Goal: Check status: Check status

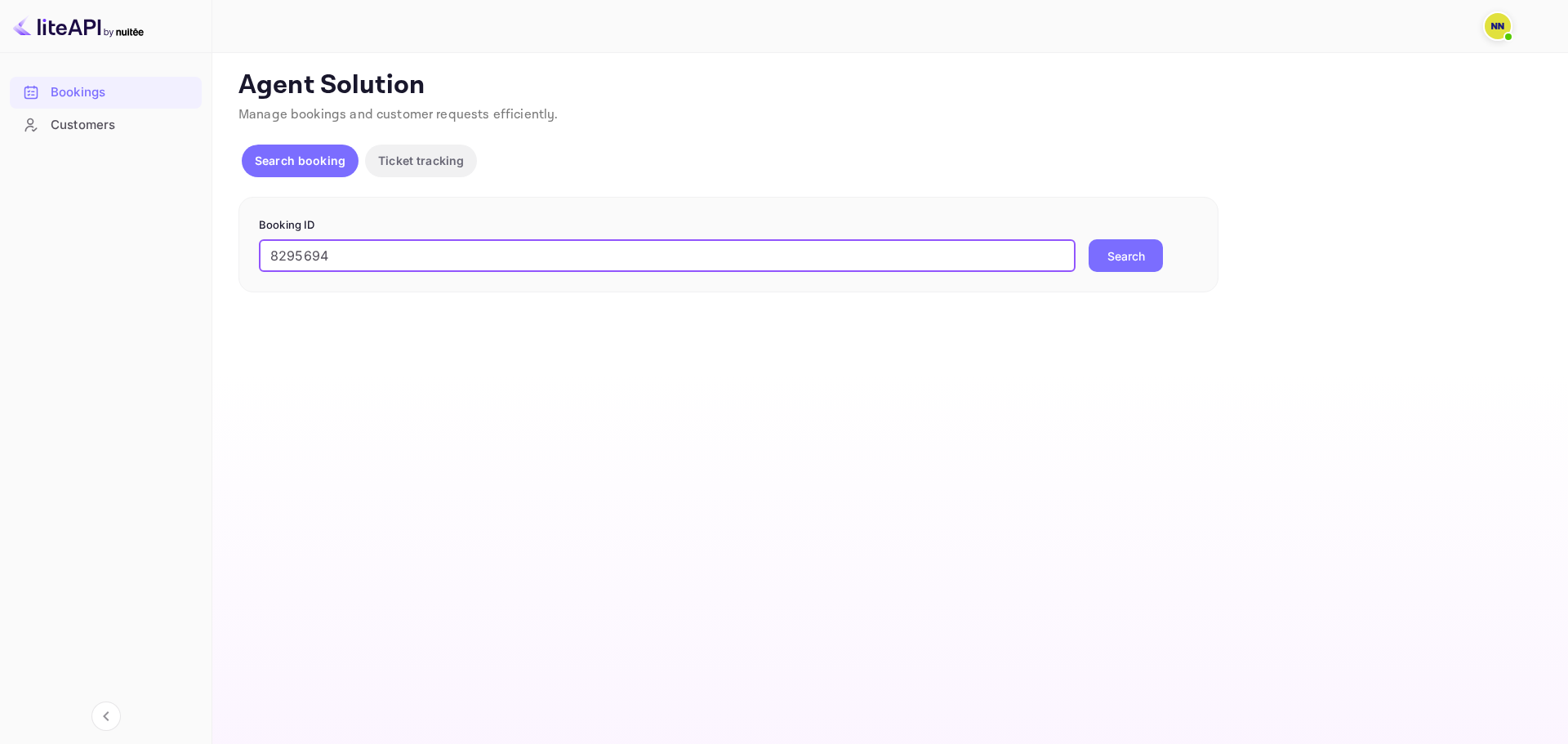
type input "8295694"
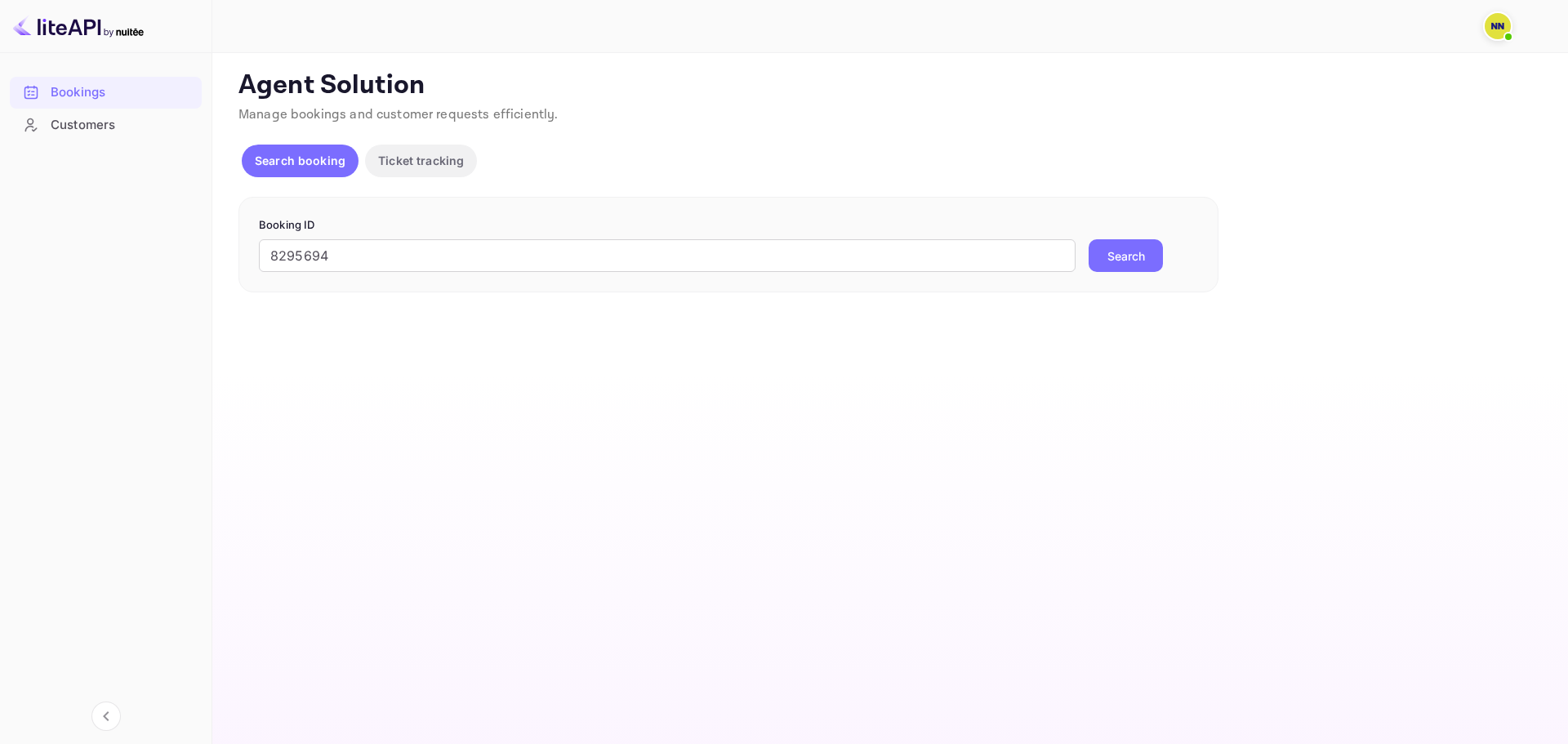
click at [1129, 258] on button "Search" at bounding box center [1126, 256] width 74 height 33
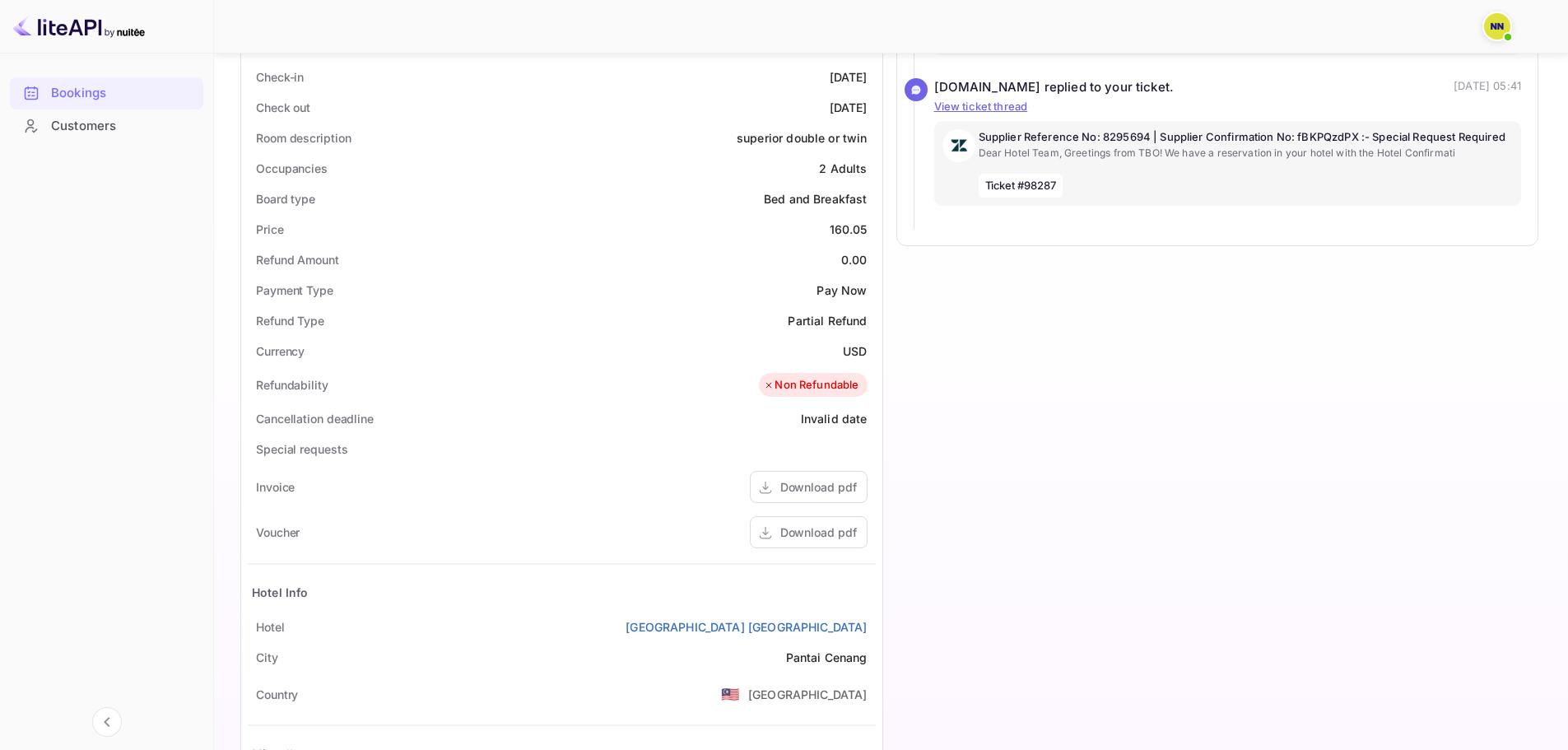
scroll to position [577, 0]
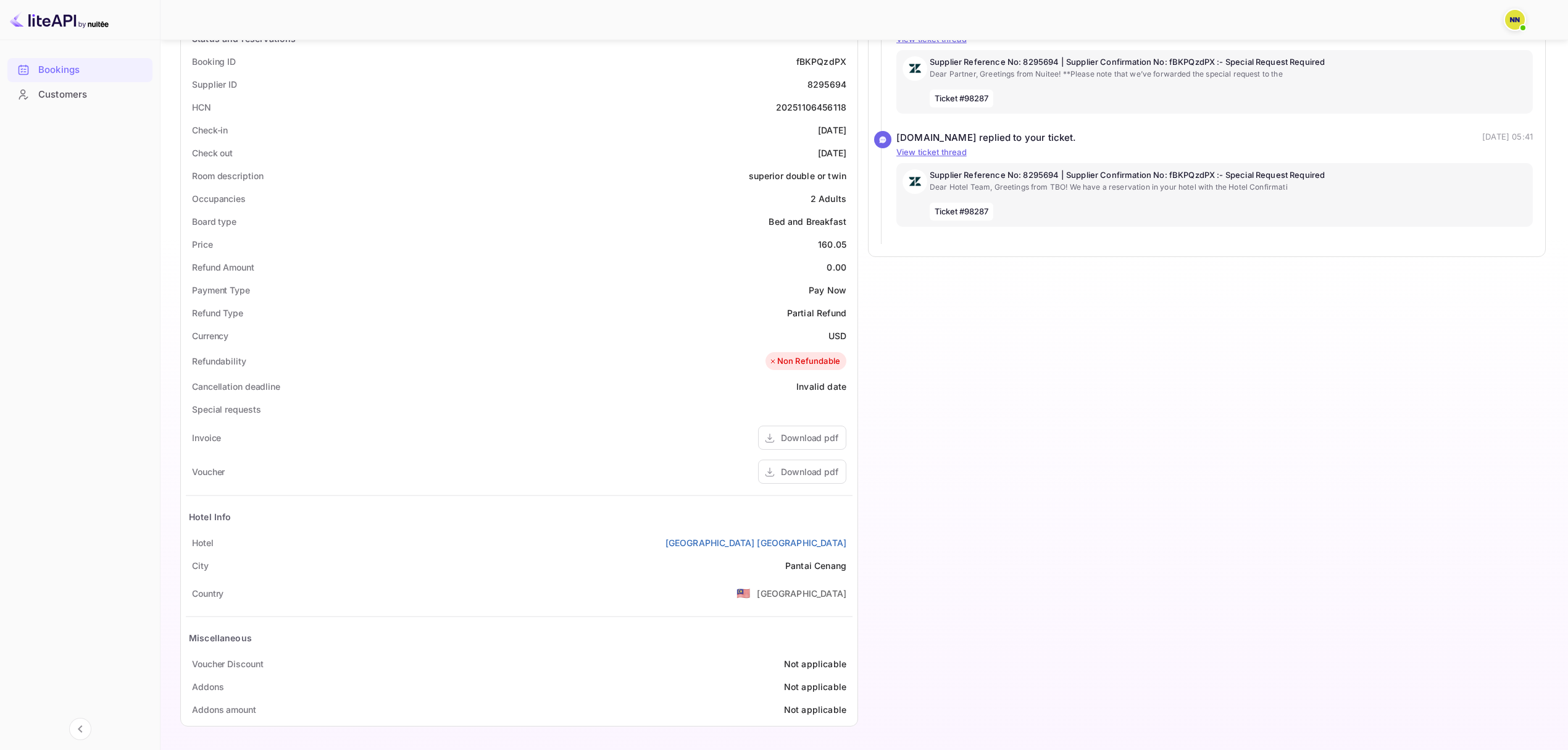
drag, startPoint x: 1177, startPoint y: 1, endPoint x: 1183, endPoint y: 458, distance: 457.0
click at [1183, 458] on div "Timeline Booking cancelled_with_charges # 3803070 Supplier ID: 8295694 [DATE] 2…" at bounding box center [1201, 284] width 688 height 901
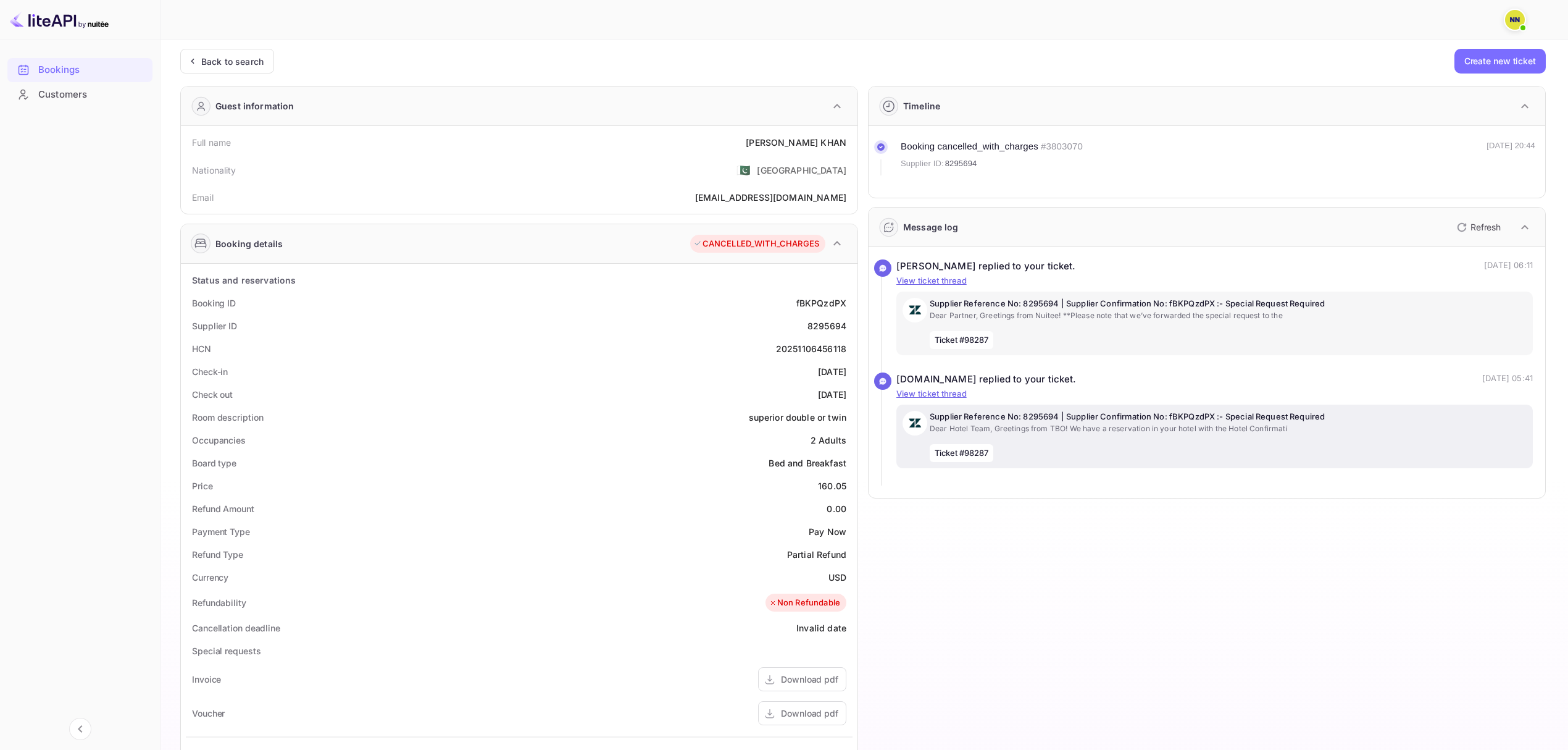
scroll to position [0, 0]
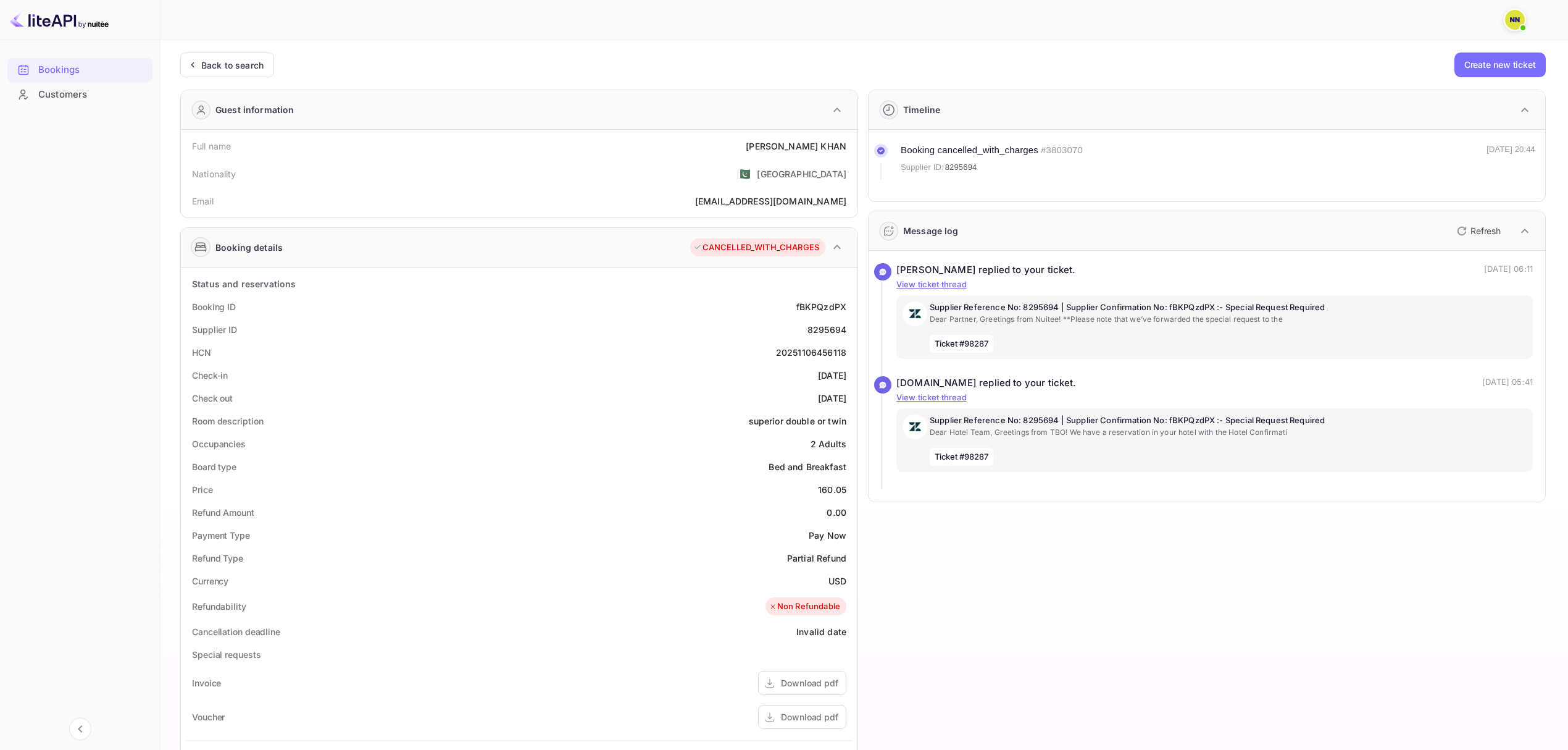
click at [789, 243] on div "CANCELLED_WITH_CHARGES" at bounding box center [757, 248] width 126 height 12
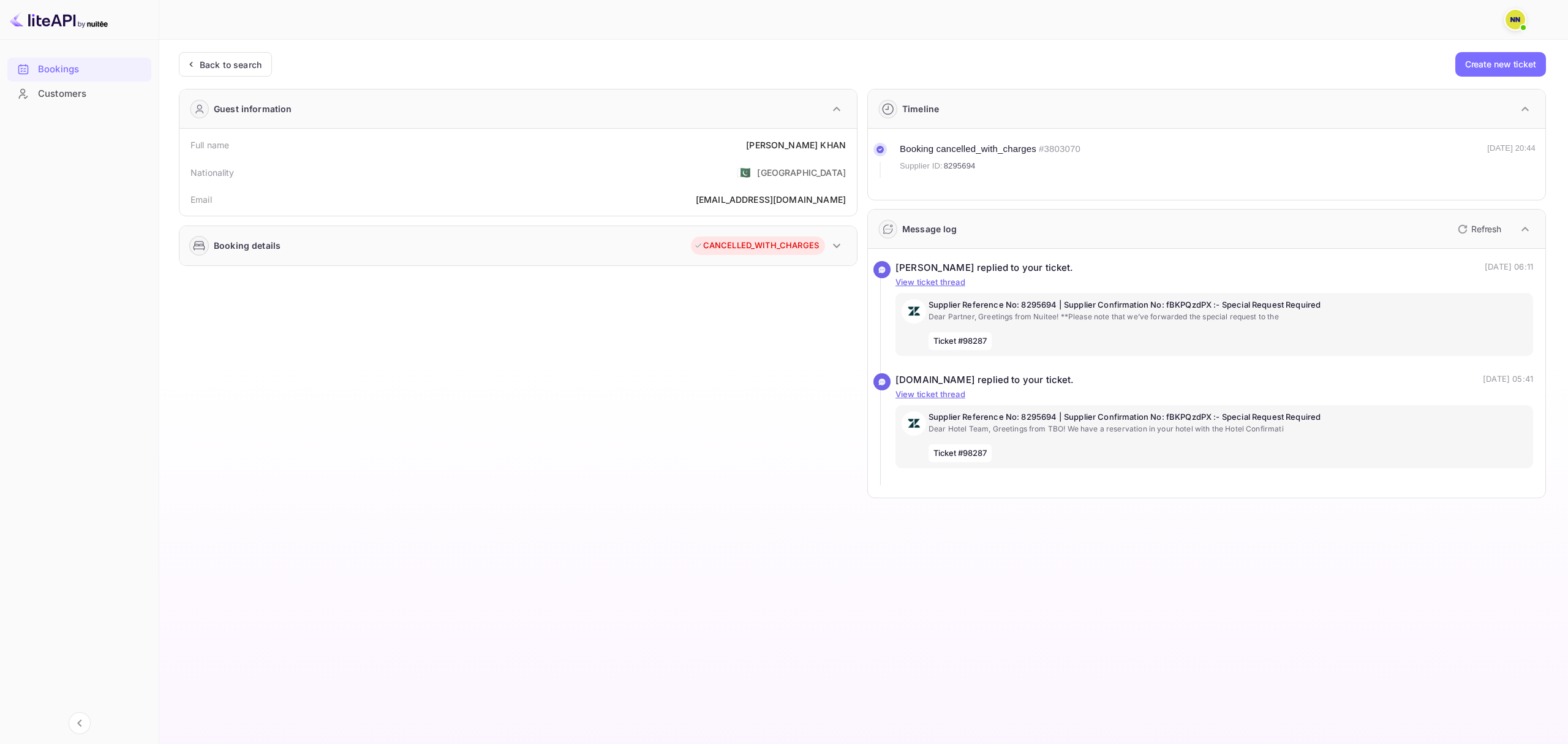
click at [785, 241] on div "CANCELLED_WITH_CHARGES" at bounding box center [757, 246] width 125 height 12
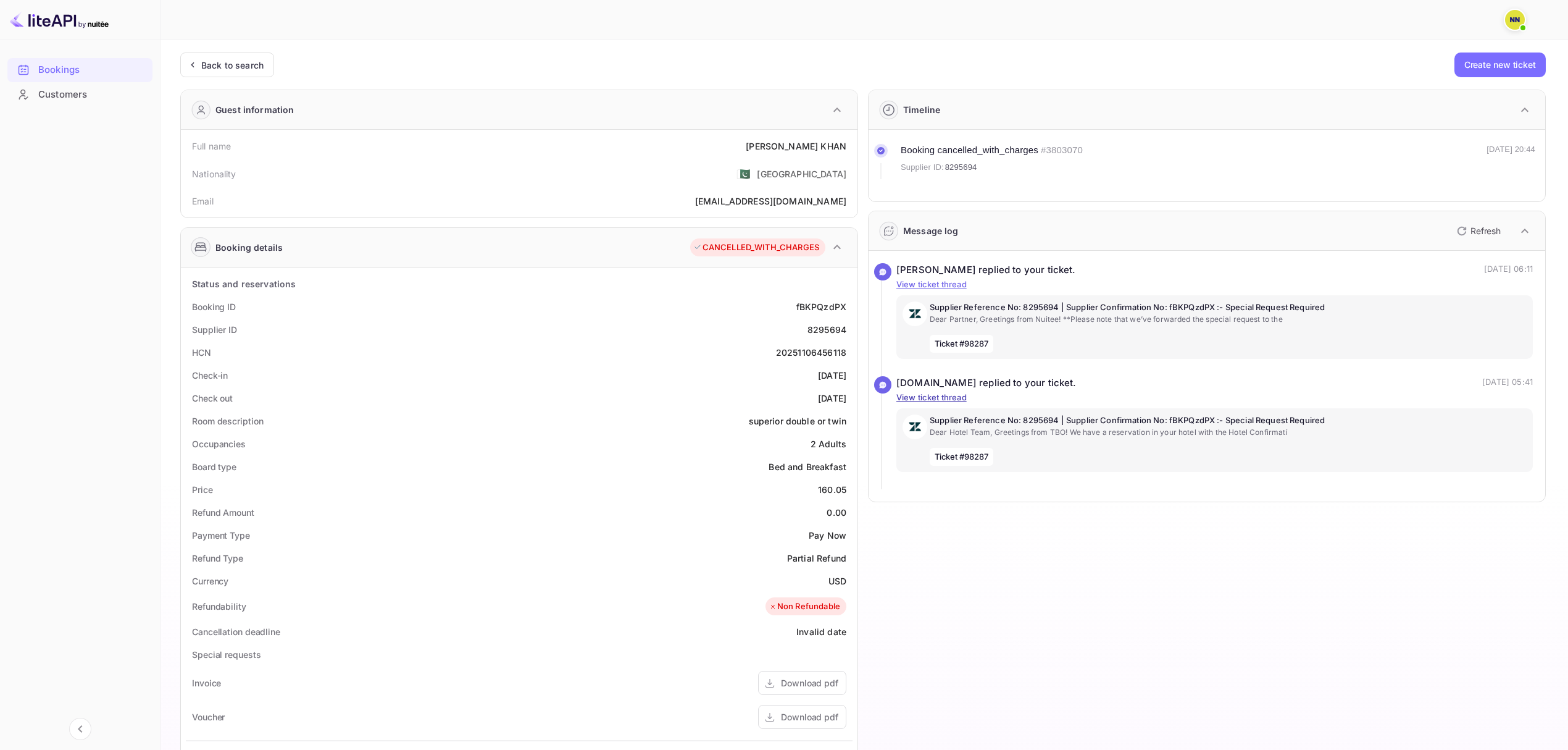
click at [947, 395] on p "View ticket thread" at bounding box center [1214, 398] width 637 height 12
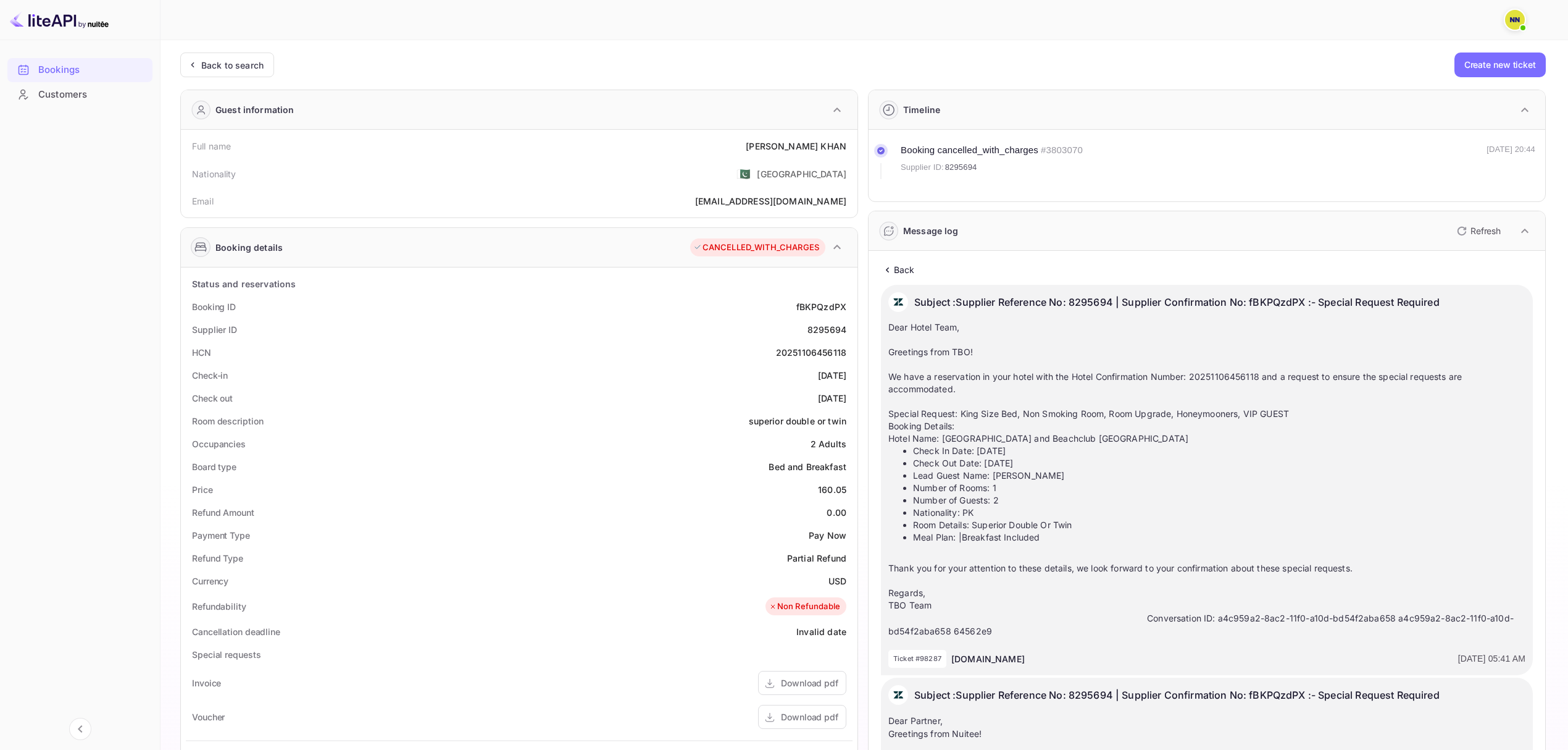
click at [879, 151] on circle at bounding box center [881, 151] width 7 height 8
click at [1184, 164] on div "Booking cancelled_with_charges # 3803070 Supplier ID: 8295694 [DATE] 20:44" at bounding box center [1204, 161] width 662 height 36
click at [893, 265] on div "Back" at bounding box center [1206, 269] width 652 height 13
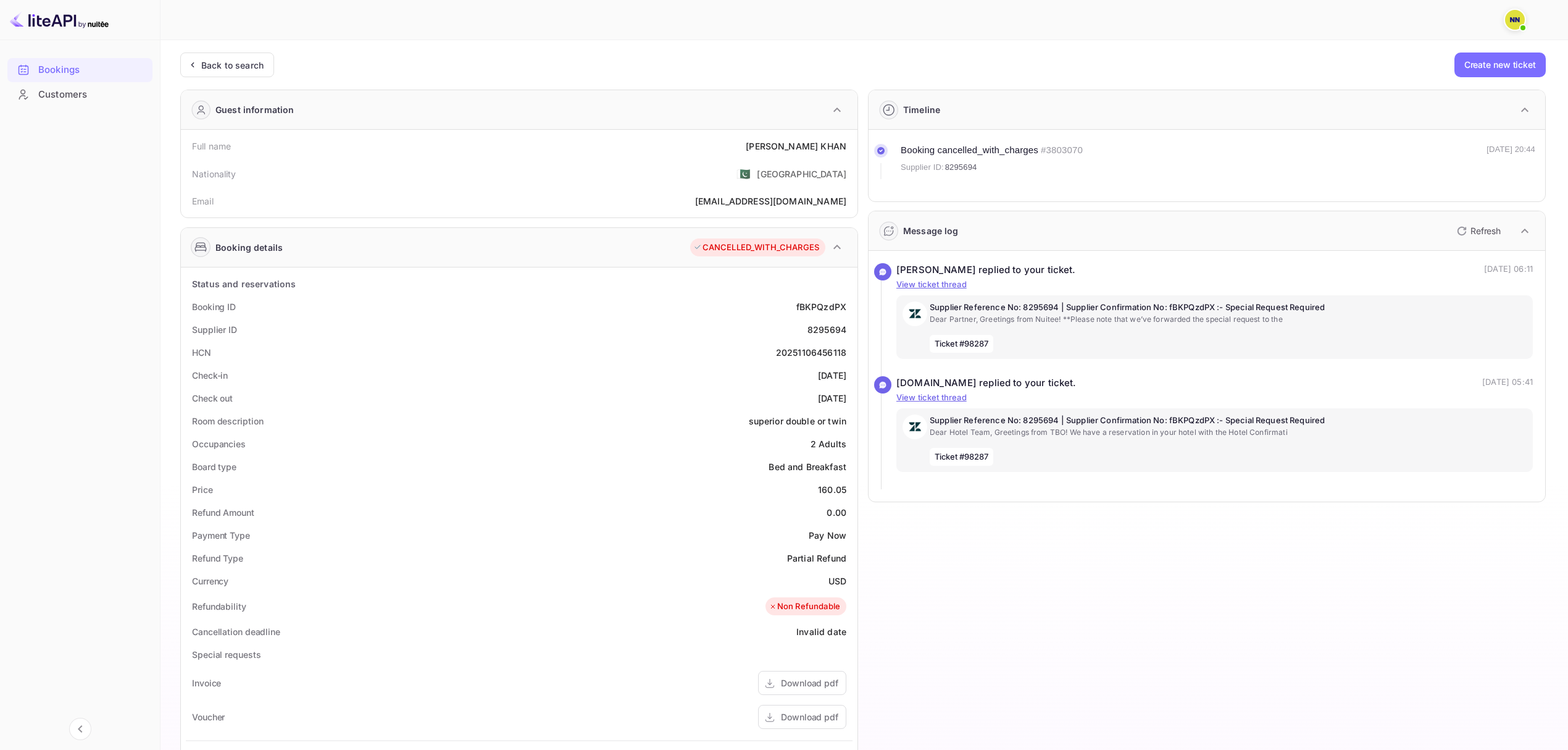
click at [838, 245] on icon "button" at bounding box center [837, 247] width 15 height 15
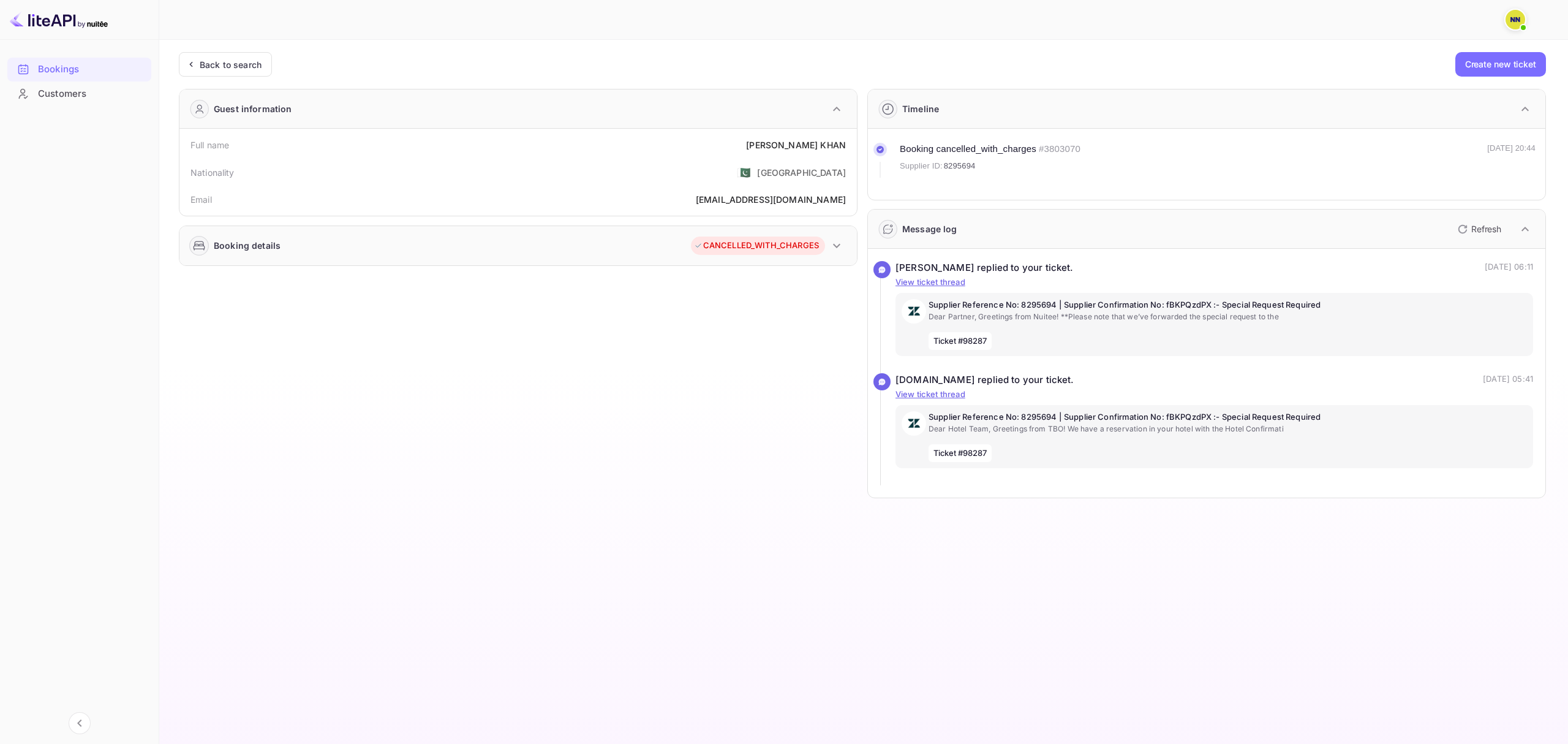
click at [831, 247] on icon "button" at bounding box center [837, 246] width 15 height 15
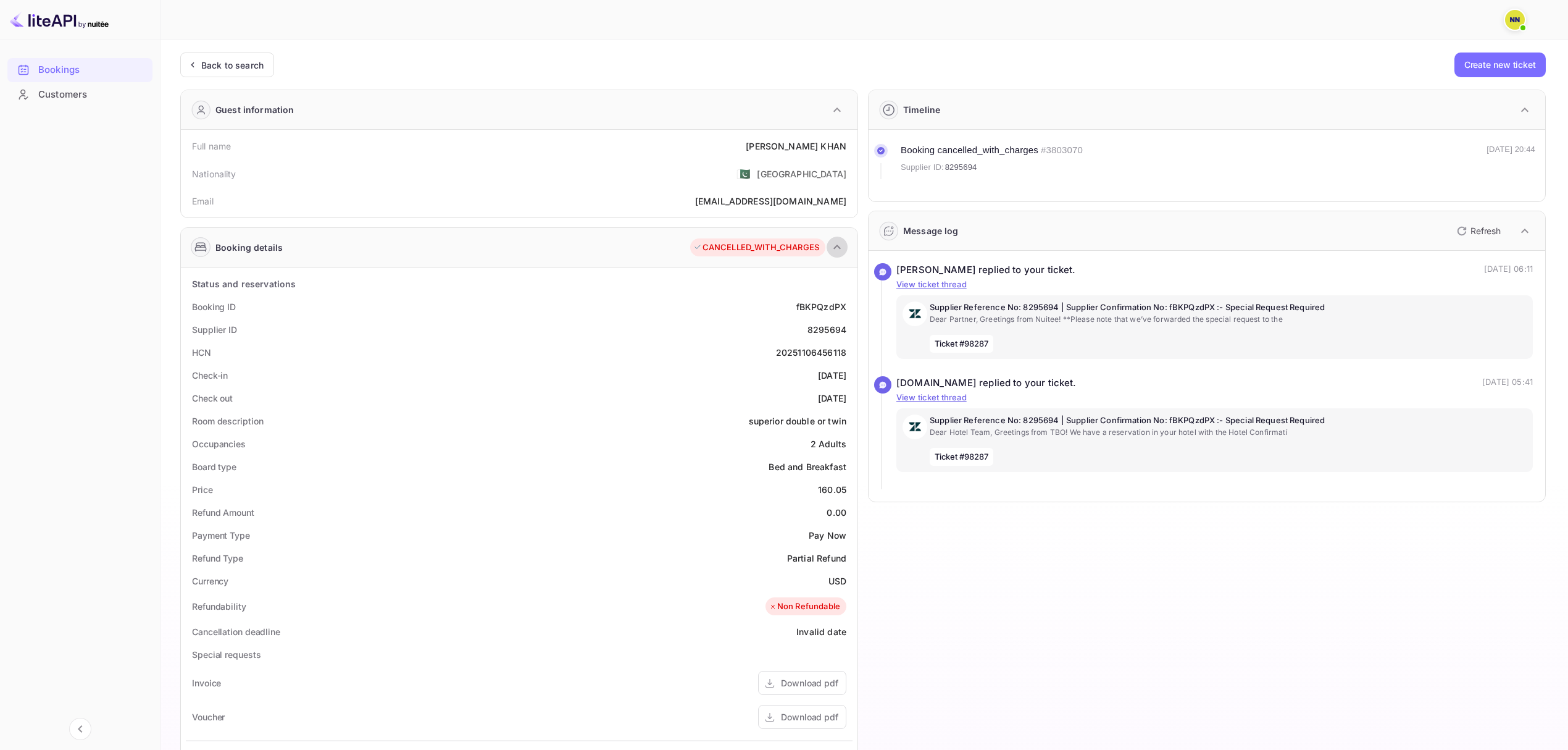
click at [838, 249] on icon "button" at bounding box center [837, 247] width 15 height 15
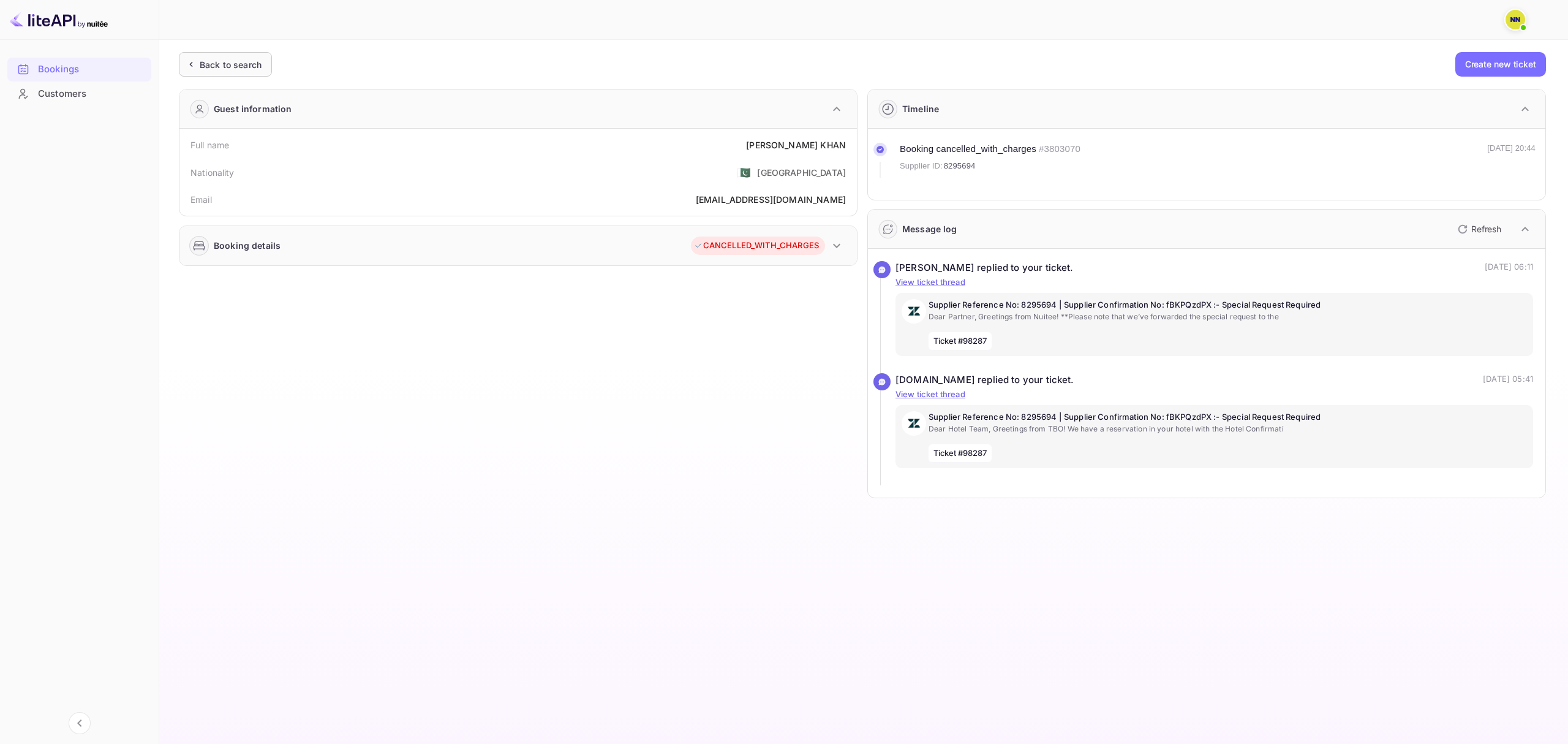
click at [207, 66] on div "Back to search" at bounding box center [231, 64] width 62 height 13
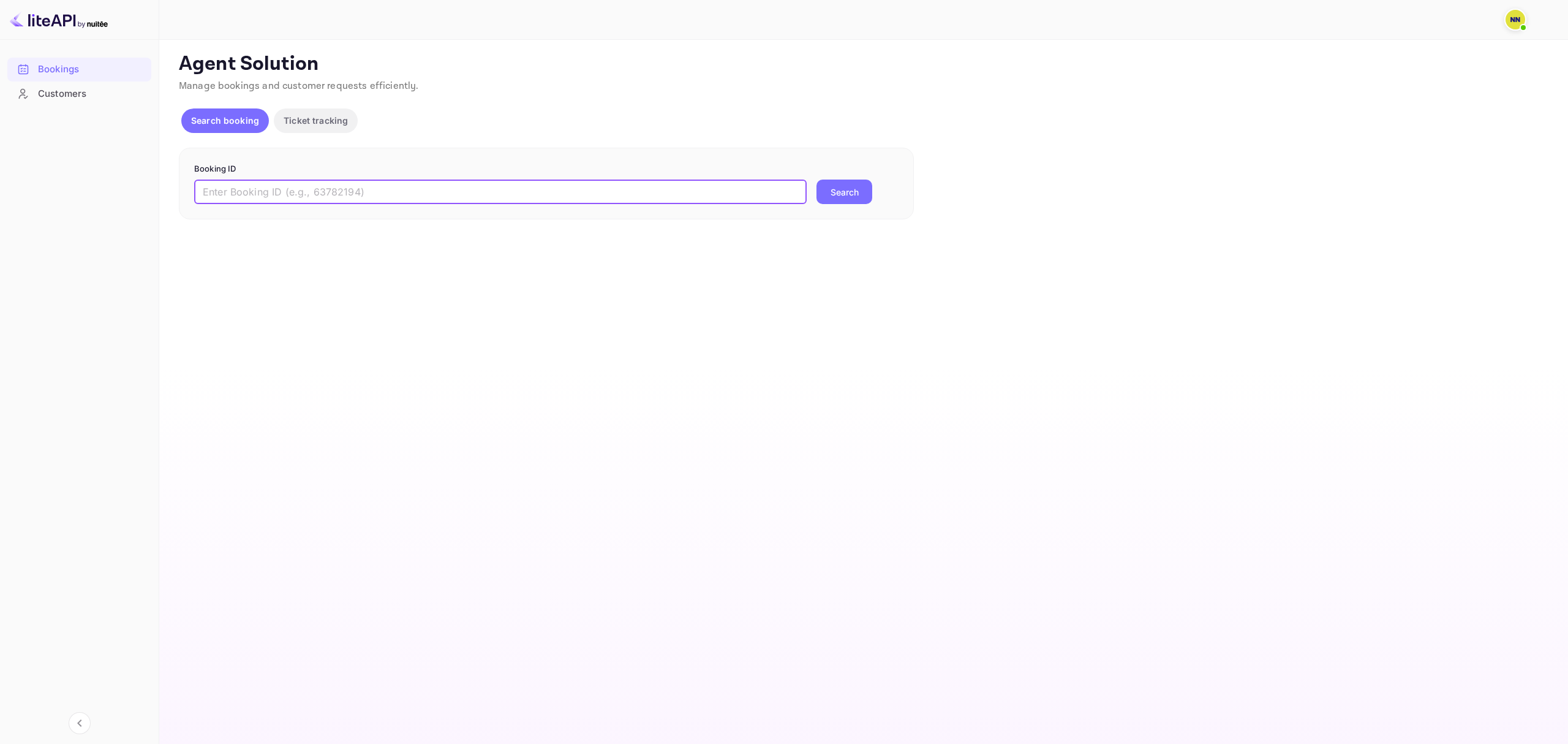
click at [664, 197] on input "text" at bounding box center [500, 192] width 612 height 25
paste input "8295694"
type input "8295694"
click at [836, 192] on button "Search" at bounding box center [844, 192] width 56 height 25
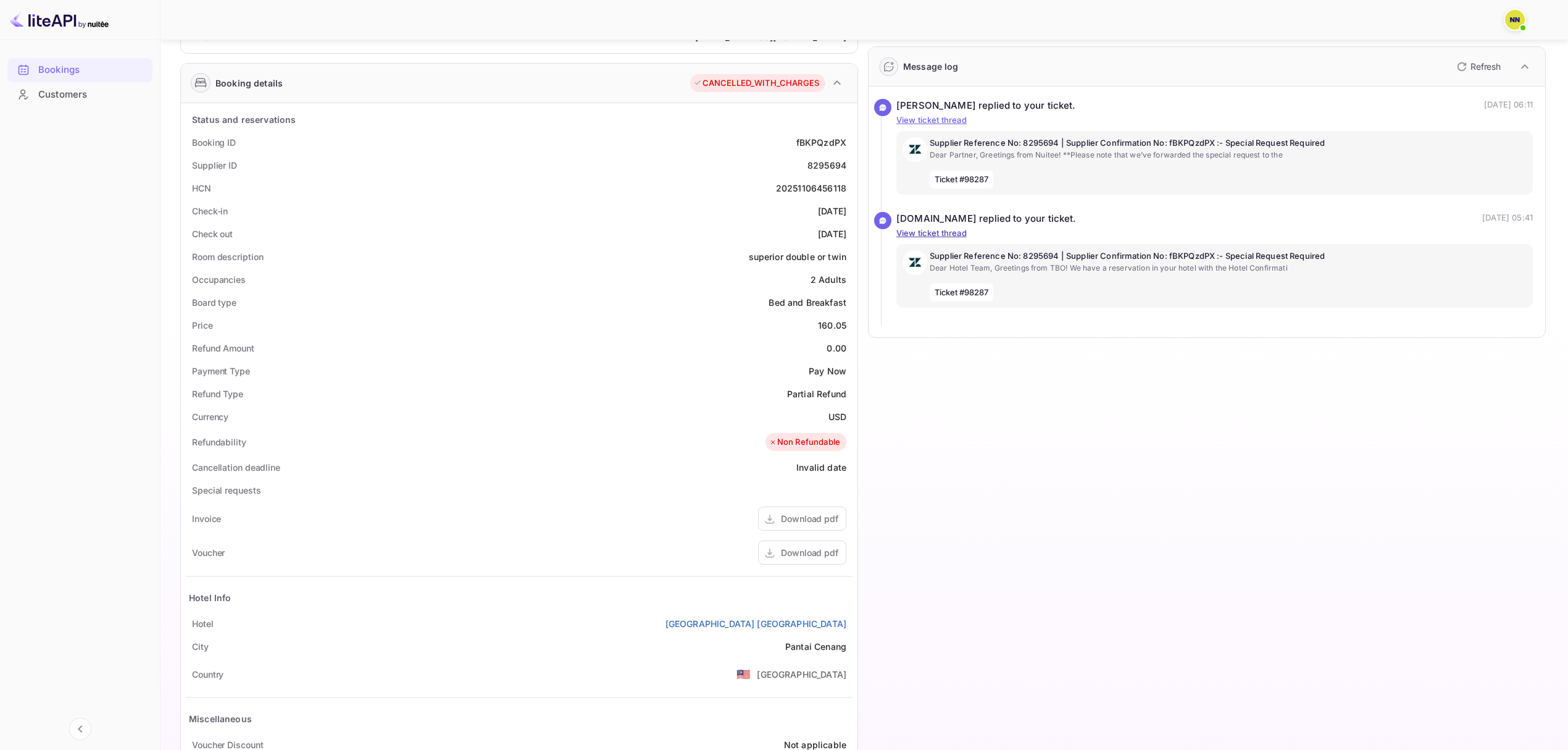
scroll to position [247, 0]
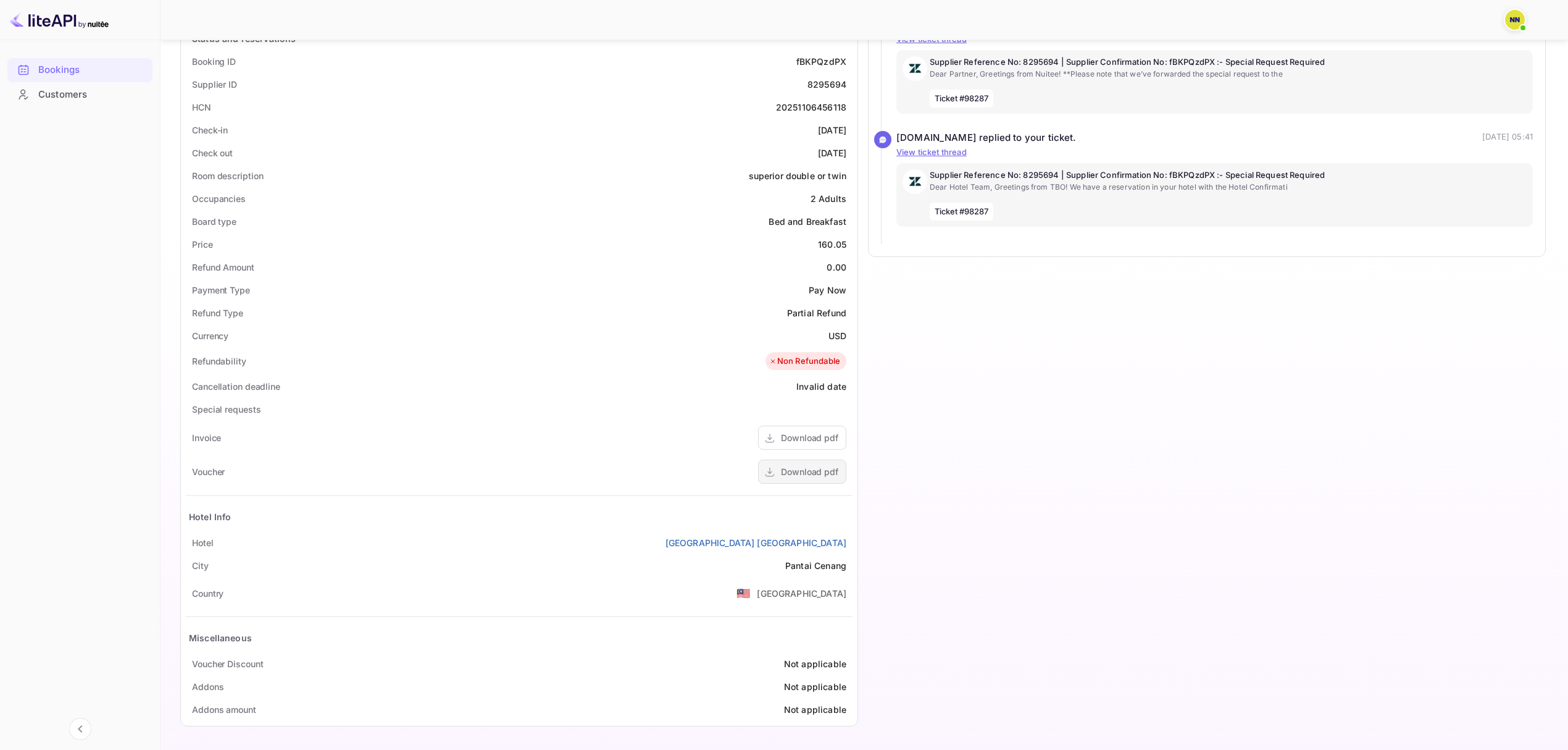
click at [812, 473] on div "Download pdf" at bounding box center [810, 471] width 57 height 13
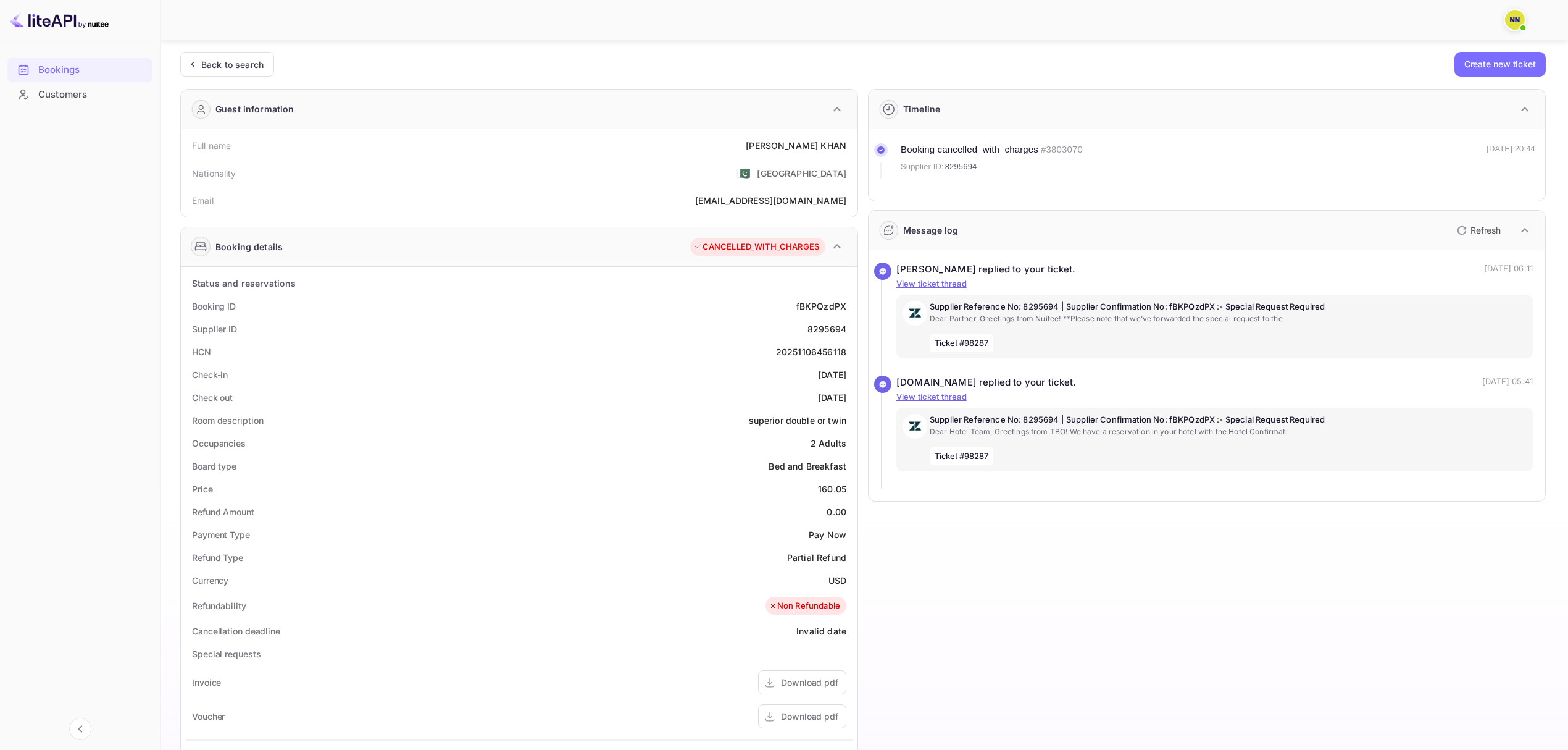
scroll to position [0, 0]
click at [880, 151] on icon at bounding box center [881, 151] width 2 height 2
drag, startPoint x: 1354, startPoint y: 132, endPoint x: 1403, endPoint y: 115, distance: 51.9
click at [1184, 132] on div "Booking cancelled_with_charges # 3803070 Supplier ID: 8295694 [DATE] 20:44" at bounding box center [1206, 165] width 677 height 72
click at [1184, 109] on icon "button" at bounding box center [1525, 109] width 7 height 4
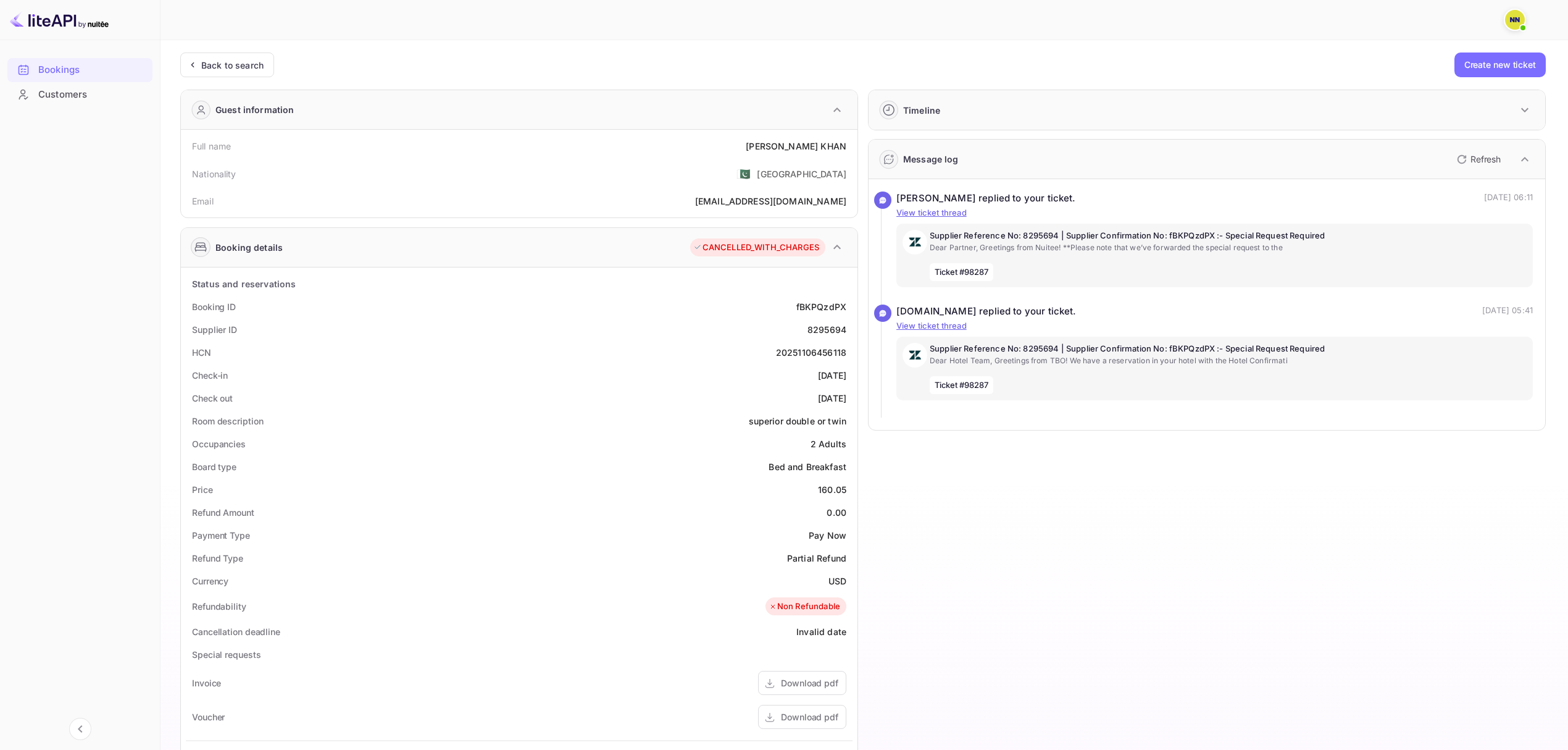
click at [1184, 109] on icon "button" at bounding box center [1525, 110] width 15 height 15
